Goal: Task Accomplishment & Management: Manage account settings

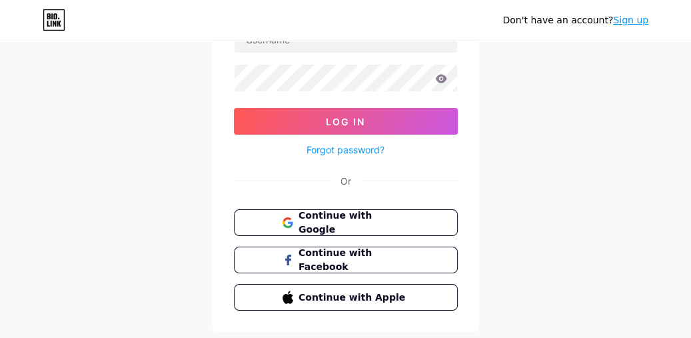
scroll to position [135, 0]
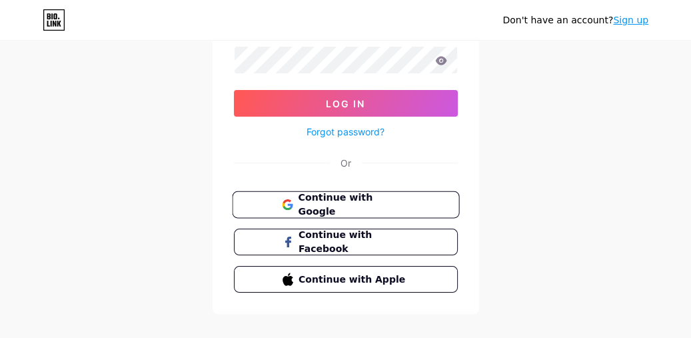
click at [329, 201] on span "Continue with Google" at bounding box center [353, 205] width 111 height 29
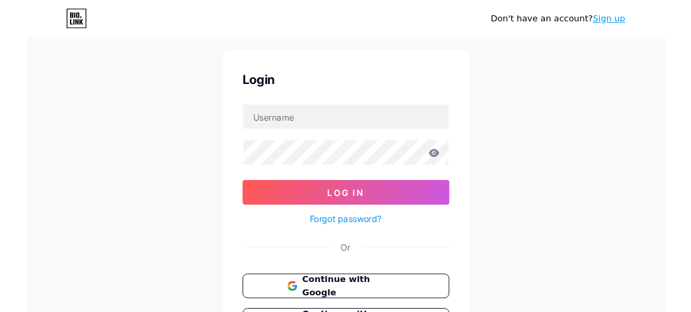
scroll to position [0, 0]
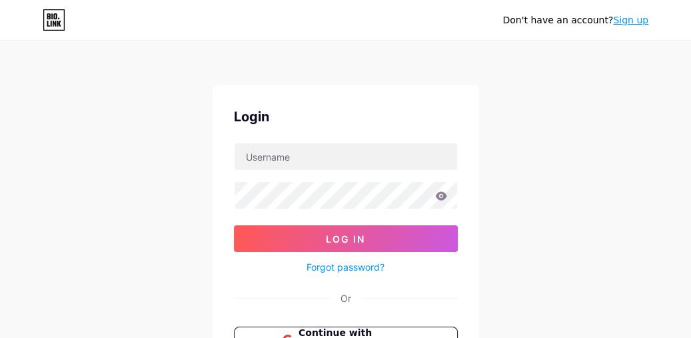
click at [637, 21] on link "Sign up" at bounding box center [630, 20] width 35 height 11
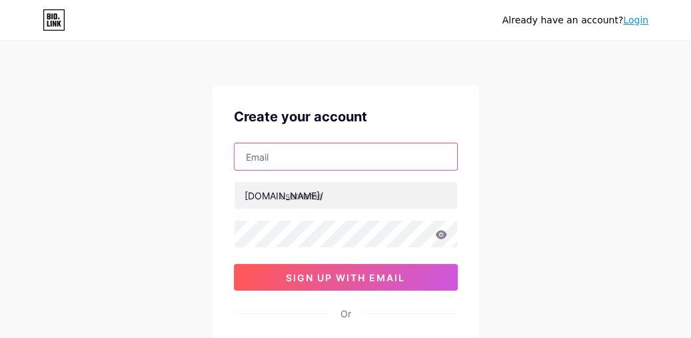
click at [312, 159] on input "text" at bounding box center [346, 156] width 223 height 27
type input "[EMAIL_ADDRESS][DOMAIN_NAME]"
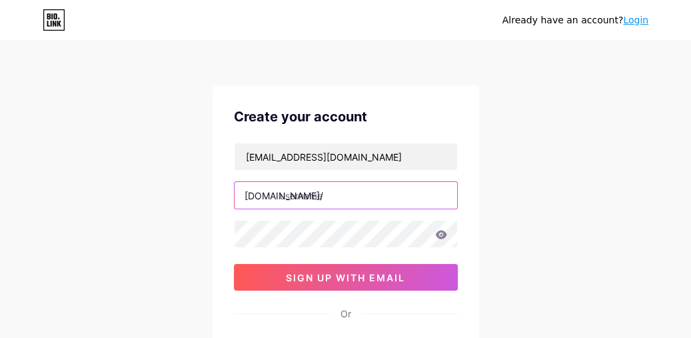
click at [329, 195] on input "text" at bounding box center [346, 195] width 223 height 27
paste input "https//bio.link/chamtinhthuc"
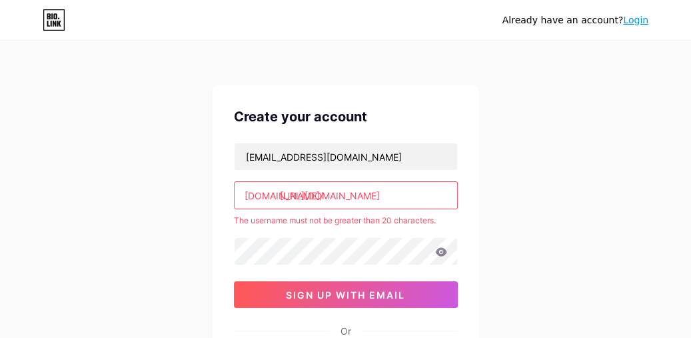
click at [341, 196] on input "[URL][DOMAIN_NAME]" at bounding box center [346, 195] width 223 height 27
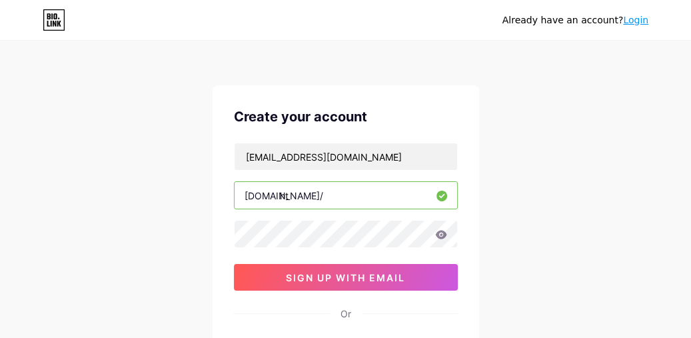
type input "h"
paste input "https//bio.link/chamtinhthuc"
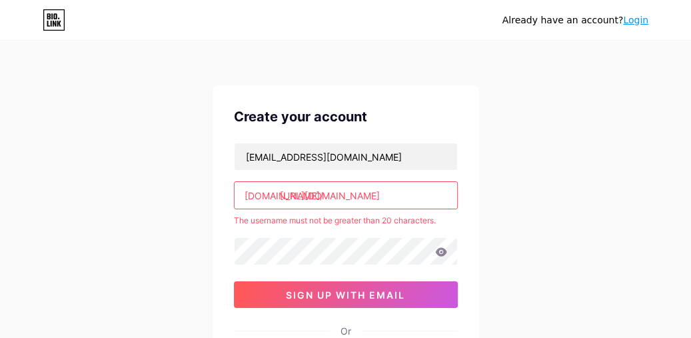
click at [338, 195] on input "[URL][DOMAIN_NAME]" at bounding box center [346, 195] width 223 height 27
click at [342, 195] on input "[URL][DOMAIN_NAME]" at bounding box center [346, 195] width 223 height 27
drag, startPoint x: 342, startPoint y: 195, endPoint x: 278, endPoint y: 197, distance: 64.0
click at [278, 197] on div "bio.link/ https://bio.link/chamtinhthuc" at bounding box center [346, 195] width 224 height 28
type input "chamtinhthuc"
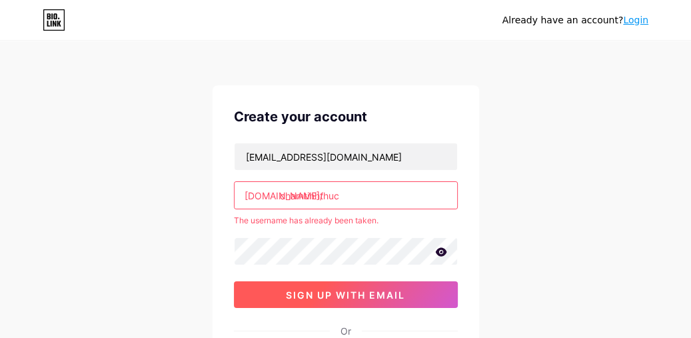
click at [354, 297] on span "sign up with email" at bounding box center [345, 294] width 119 height 11
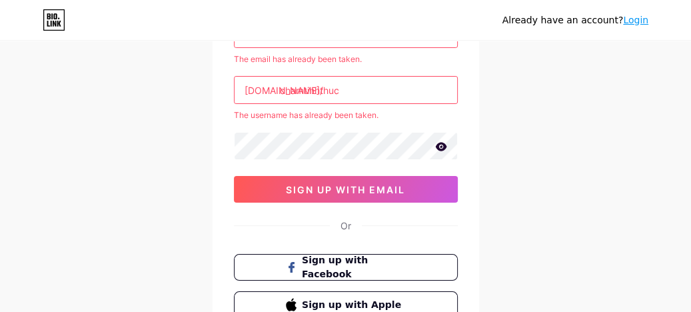
scroll to position [115, 0]
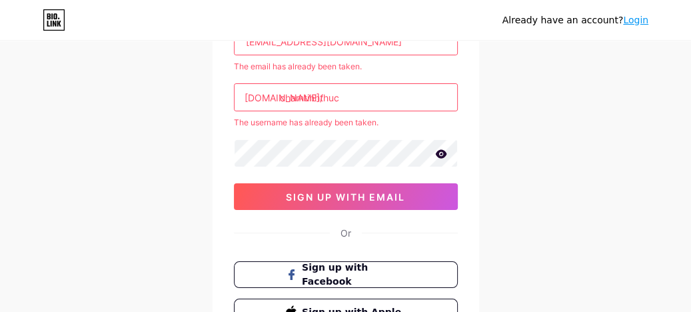
click at [634, 19] on link "Login" at bounding box center [635, 20] width 25 height 11
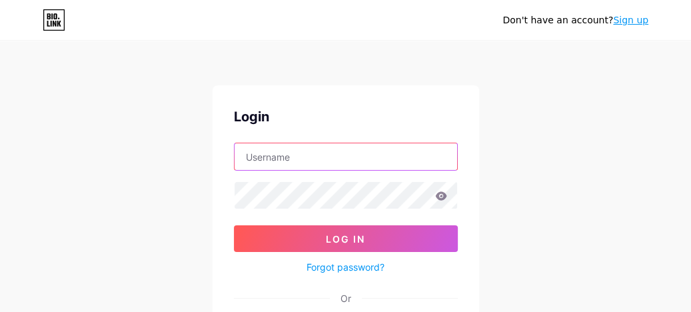
click at [285, 158] on input "text" at bounding box center [346, 156] width 223 height 27
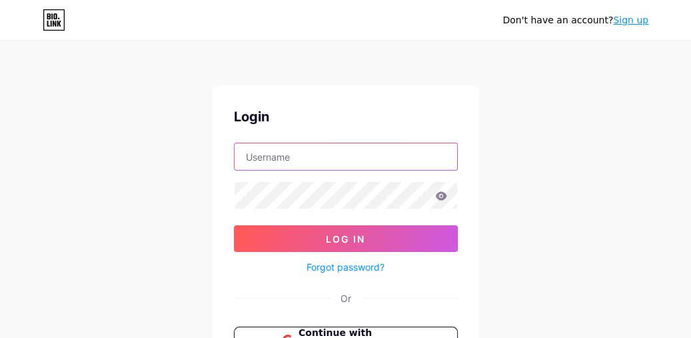
click at [284, 157] on input "text" at bounding box center [346, 156] width 223 height 27
type input "[EMAIL_ADDRESS][DOMAIN_NAME]"
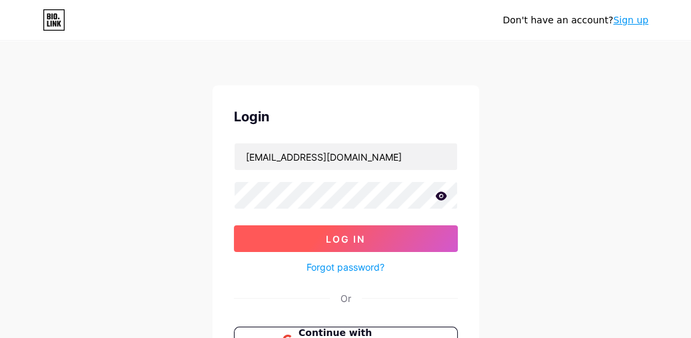
click at [358, 237] on span "Log In" at bounding box center [345, 238] width 39 height 11
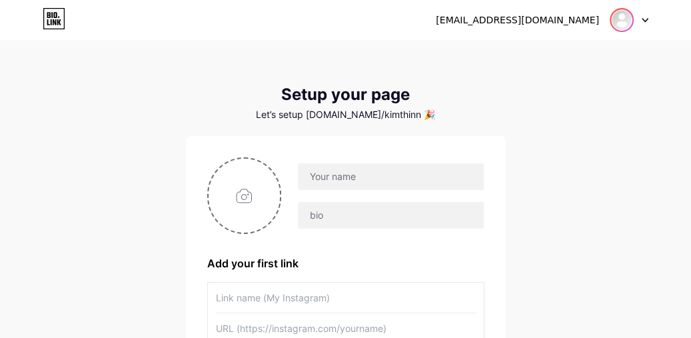
click at [624, 19] on img at bounding box center [621, 19] width 21 height 21
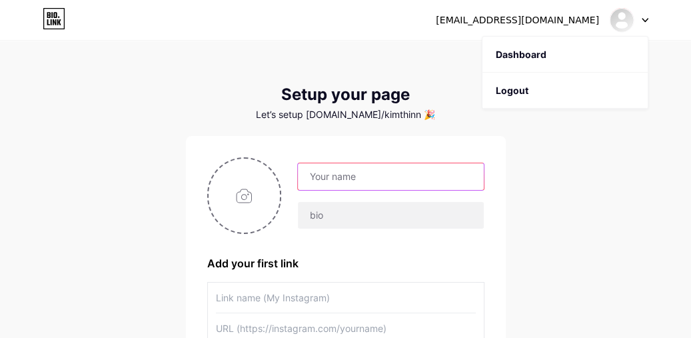
click at [347, 175] on input "text" at bounding box center [390, 176] width 185 height 27
type input "[EMAIL_ADDRESS][DOMAIN_NAME]"
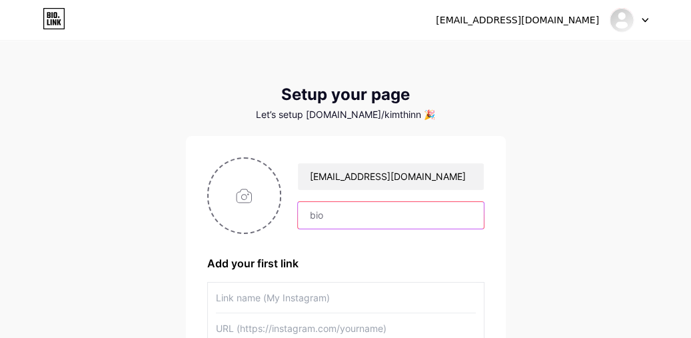
click at [372, 213] on input "text" at bounding box center [390, 215] width 185 height 27
click at [346, 219] on input "text" at bounding box center [390, 215] width 185 height 27
paste input "[URL][DOMAIN_NAME]"
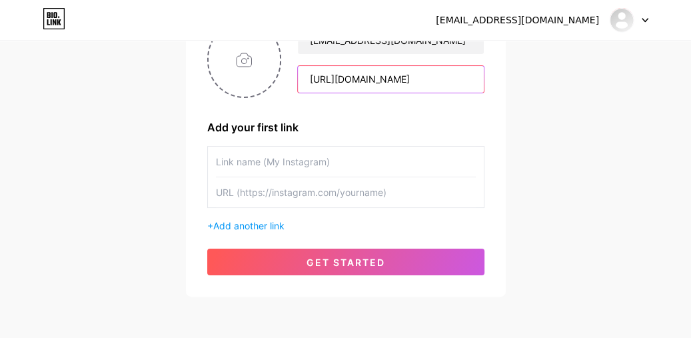
scroll to position [138, 0]
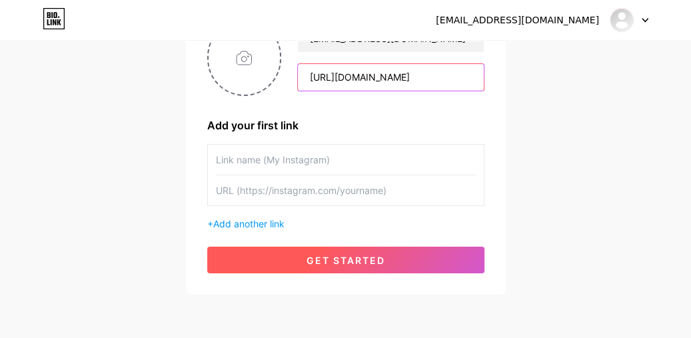
type input "[URL][DOMAIN_NAME]"
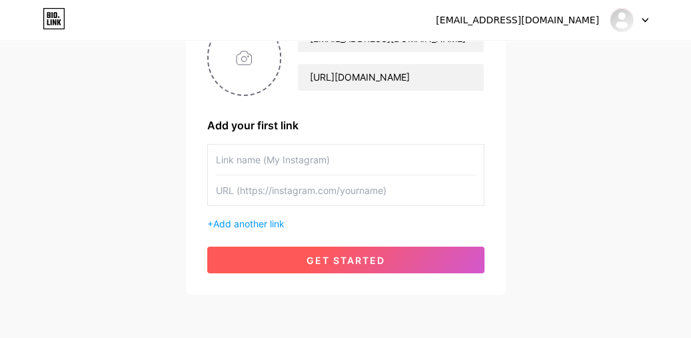
click at [362, 259] on span "get started" at bounding box center [345, 260] width 79 height 11
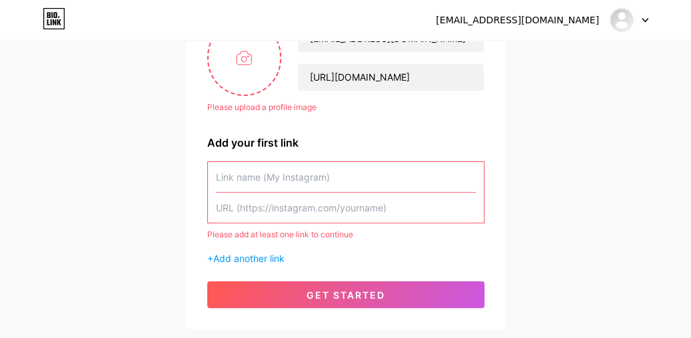
type input "C:\fakepath\bx.jpg"
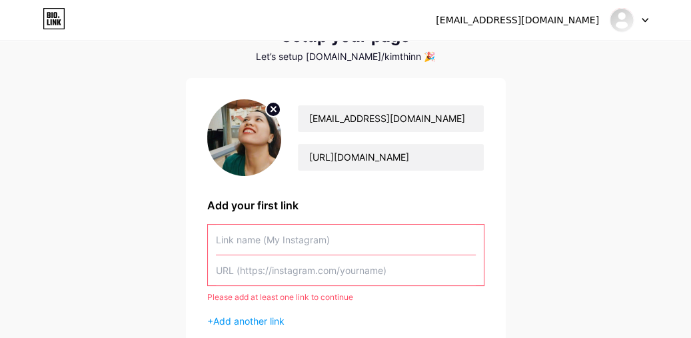
scroll to position [105, 0]
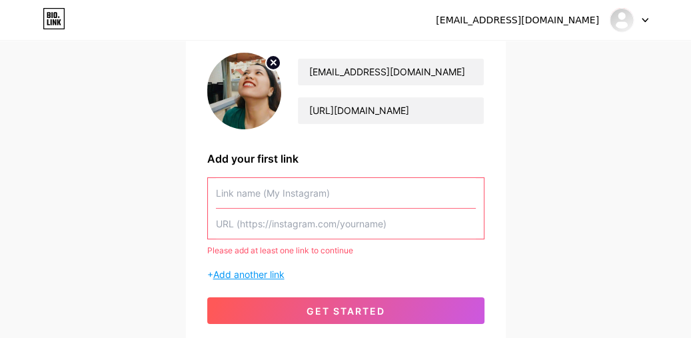
click at [261, 274] on span "Add another link" at bounding box center [248, 273] width 71 height 11
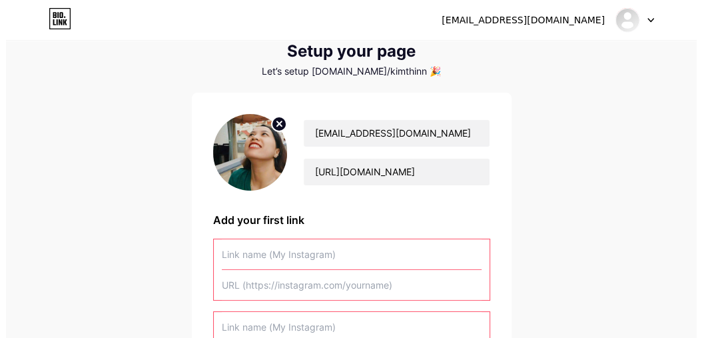
scroll to position [0, 0]
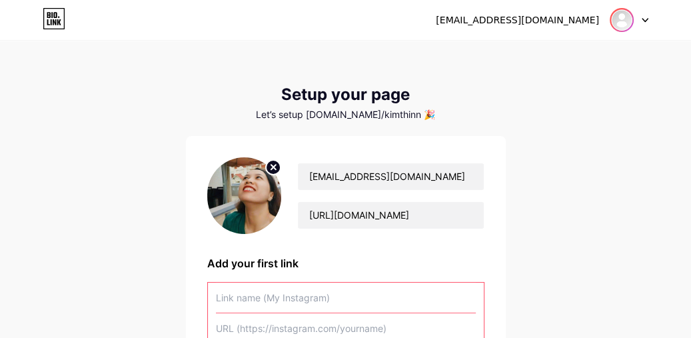
click at [617, 21] on img at bounding box center [621, 19] width 21 height 21
click at [508, 93] on li "Logout" at bounding box center [564, 91] width 165 height 36
